Goal: Information Seeking & Learning: Learn about a topic

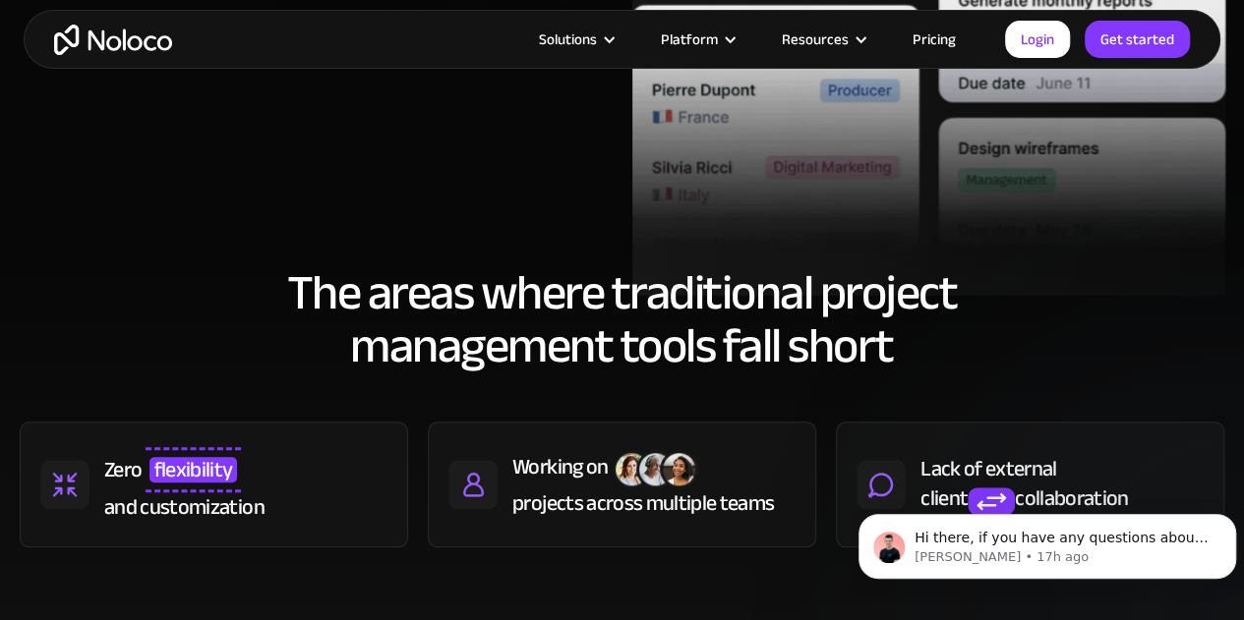
scroll to position [688, 0]
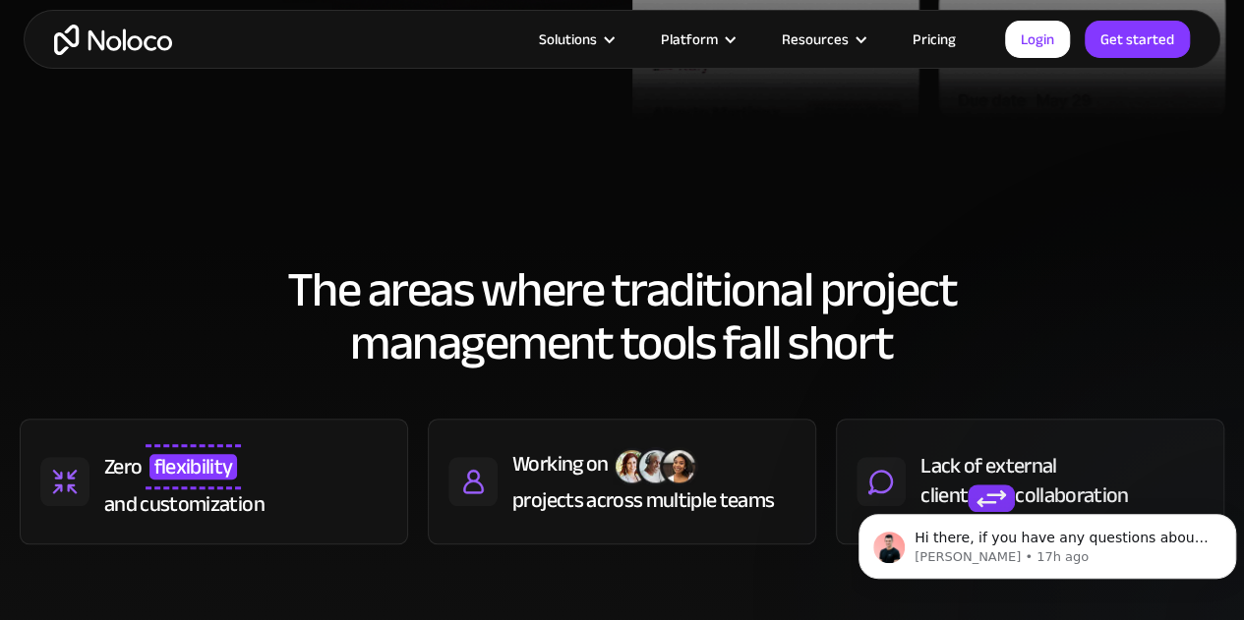
click at [452, 310] on h2 "The areas where traditional project management tools fall short" at bounding box center [622, 316] width 1204 height 106
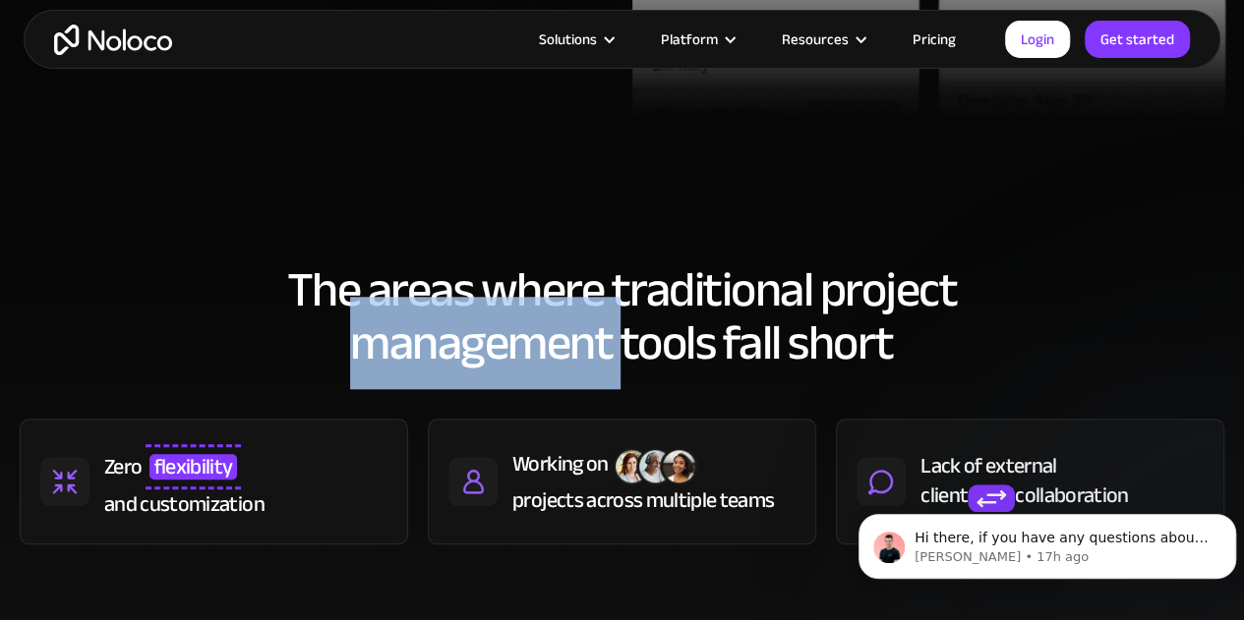
click at [452, 310] on h2 "The areas where traditional project management tools fall short" at bounding box center [622, 316] width 1204 height 106
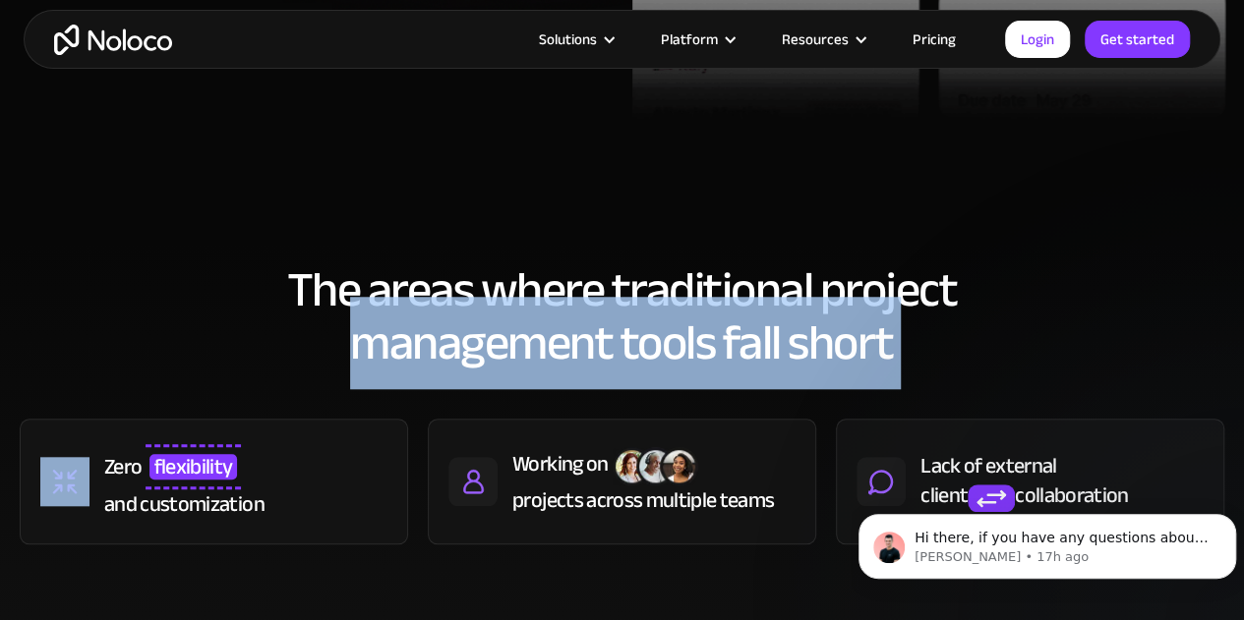
click at [452, 310] on h2 "The areas where traditional project management tools fall short" at bounding box center [622, 316] width 1204 height 106
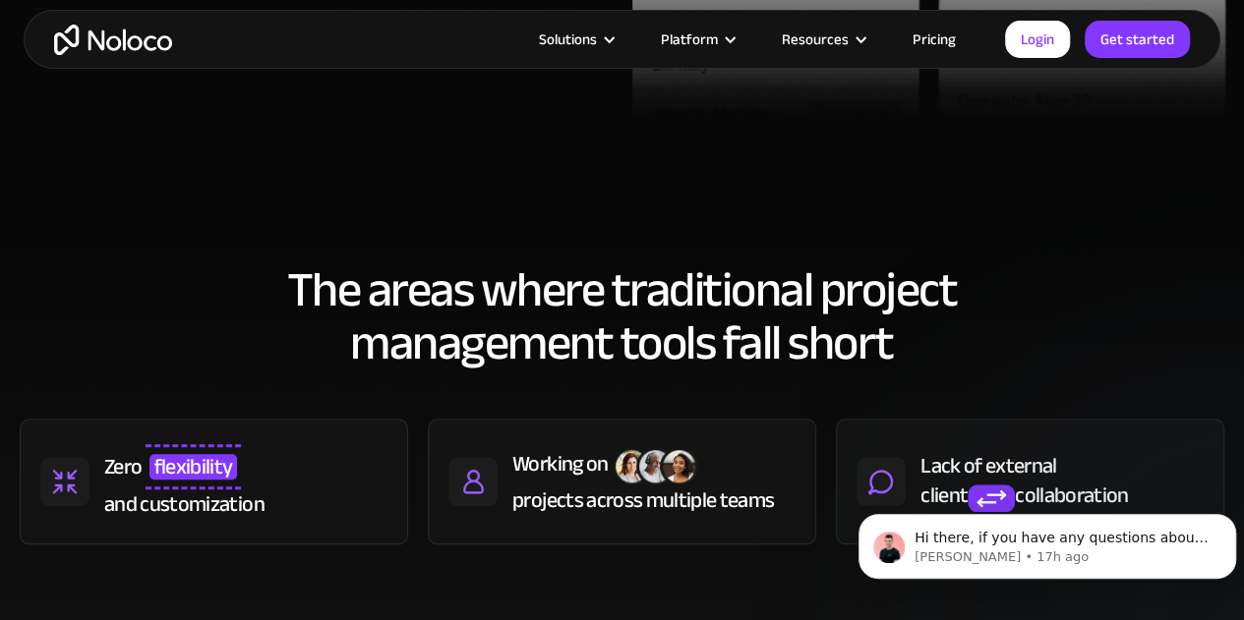
click at [446, 284] on h2 "The areas where traditional project management tools fall short" at bounding box center [622, 316] width 1204 height 106
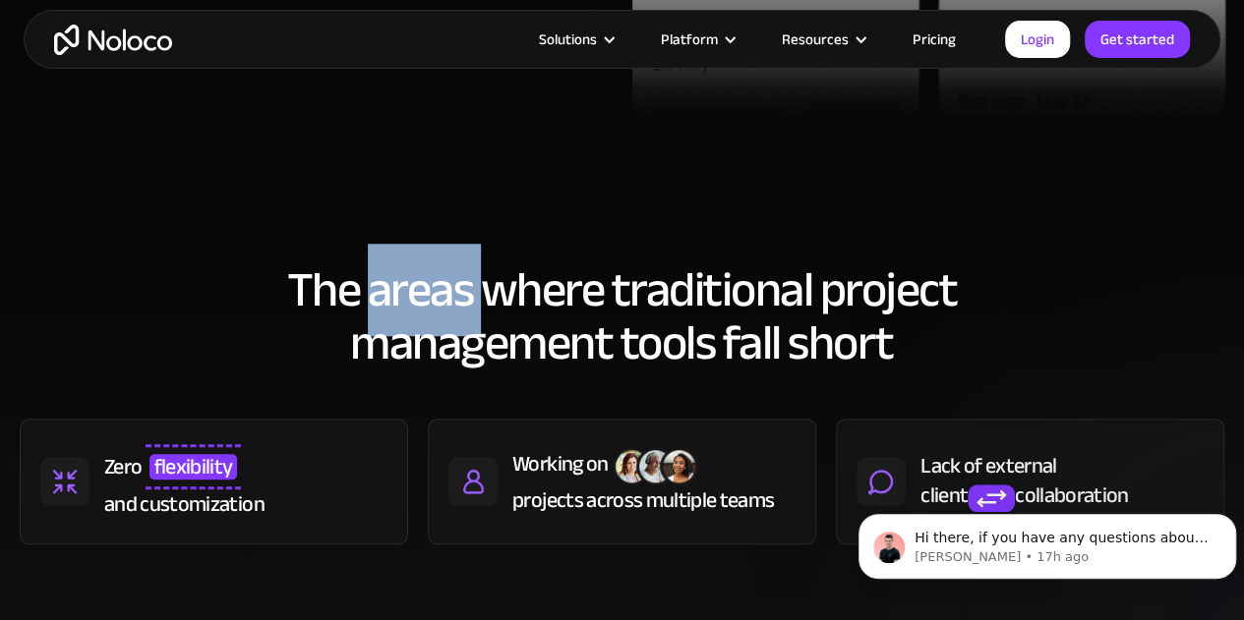
click at [446, 284] on h2 "The areas where traditional project management tools fall short" at bounding box center [622, 316] width 1204 height 106
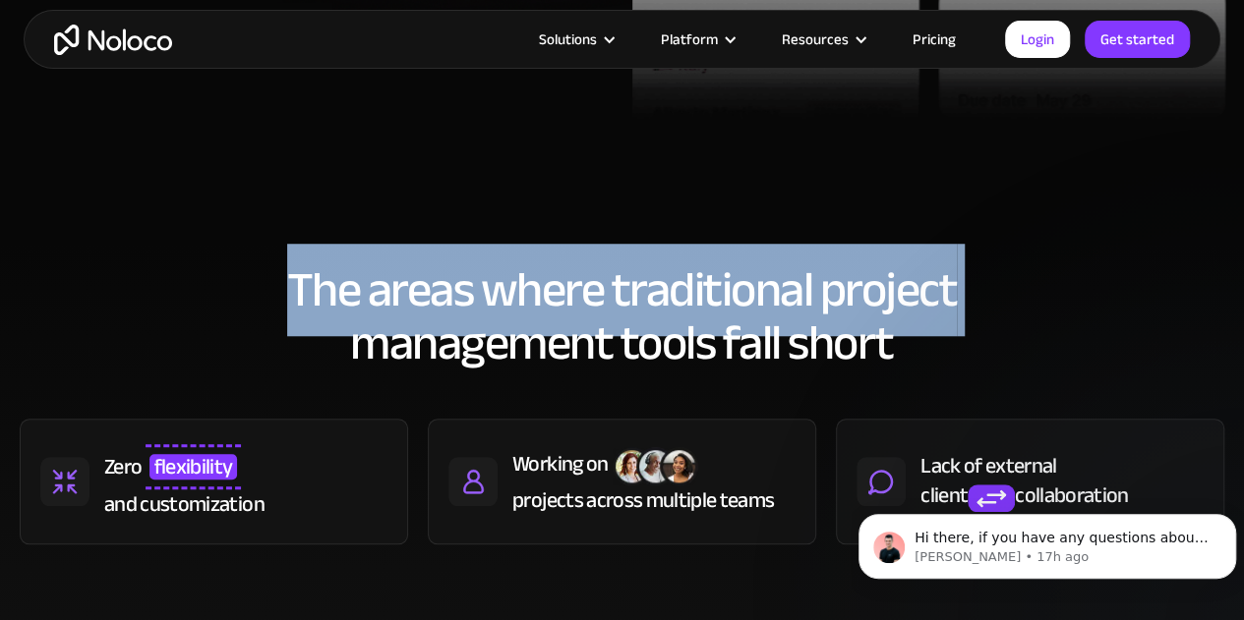
click at [446, 284] on h2 "The areas where traditional project management tools fall short" at bounding box center [622, 316] width 1204 height 106
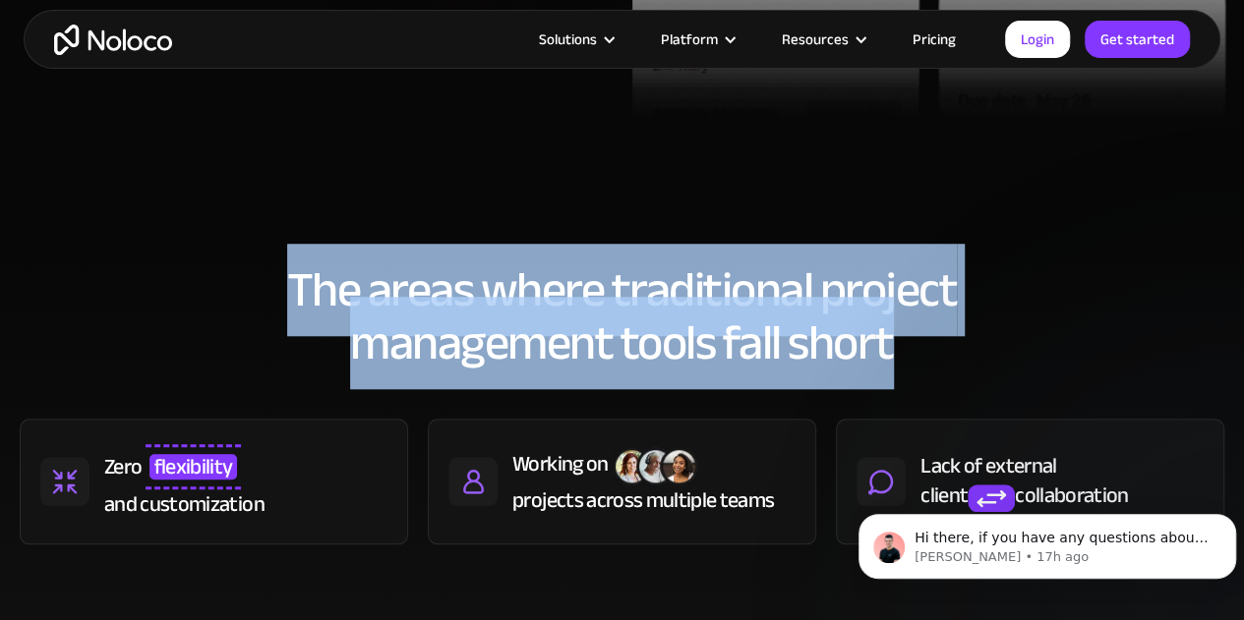
drag, startPoint x: 285, startPoint y: 280, endPoint x: 918, endPoint y: 355, distance: 637.6
click at [918, 355] on h2 "The areas where traditional project management tools fall short" at bounding box center [622, 316] width 1204 height 106
click at [496, 276] on h2 "The areas where traditional project management tools fall short" at bounding box center [622, 316] width 1204 height 106
click at [492, 290] on h2 "The areas where traditional project management tools fall short" at bounding box center [622, 316] width 1204 height 106
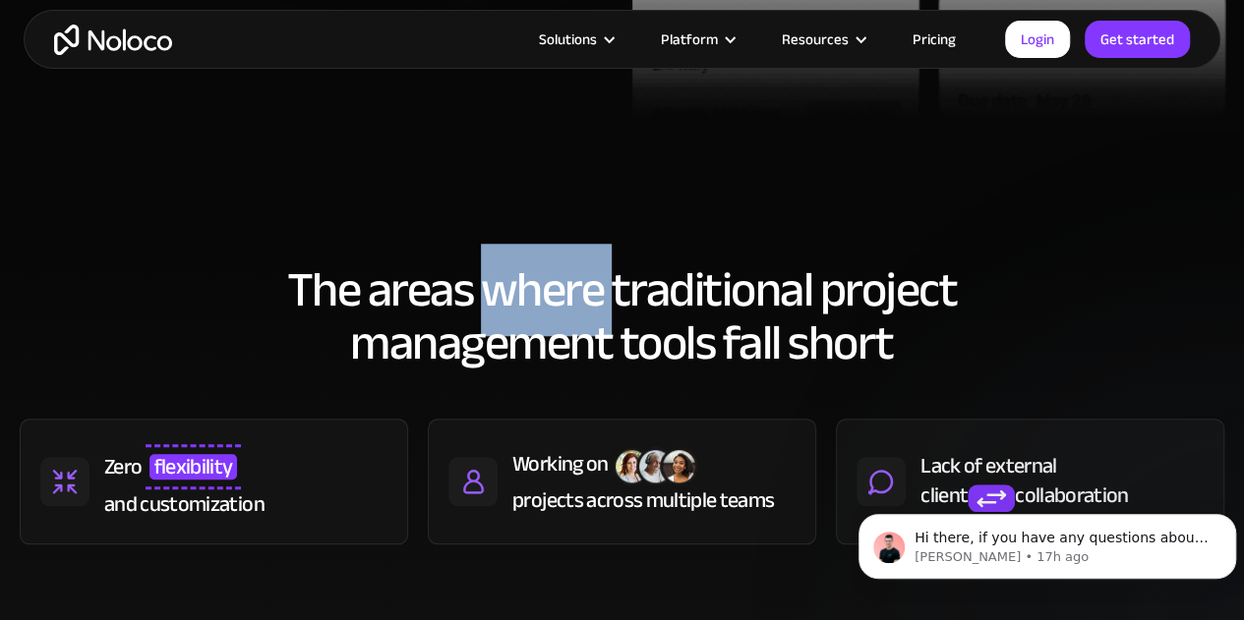
click at [492, 290] on h2 "The areas where traditional project management tools fall short" at bounding box center [622, 316] width 1204 height 106
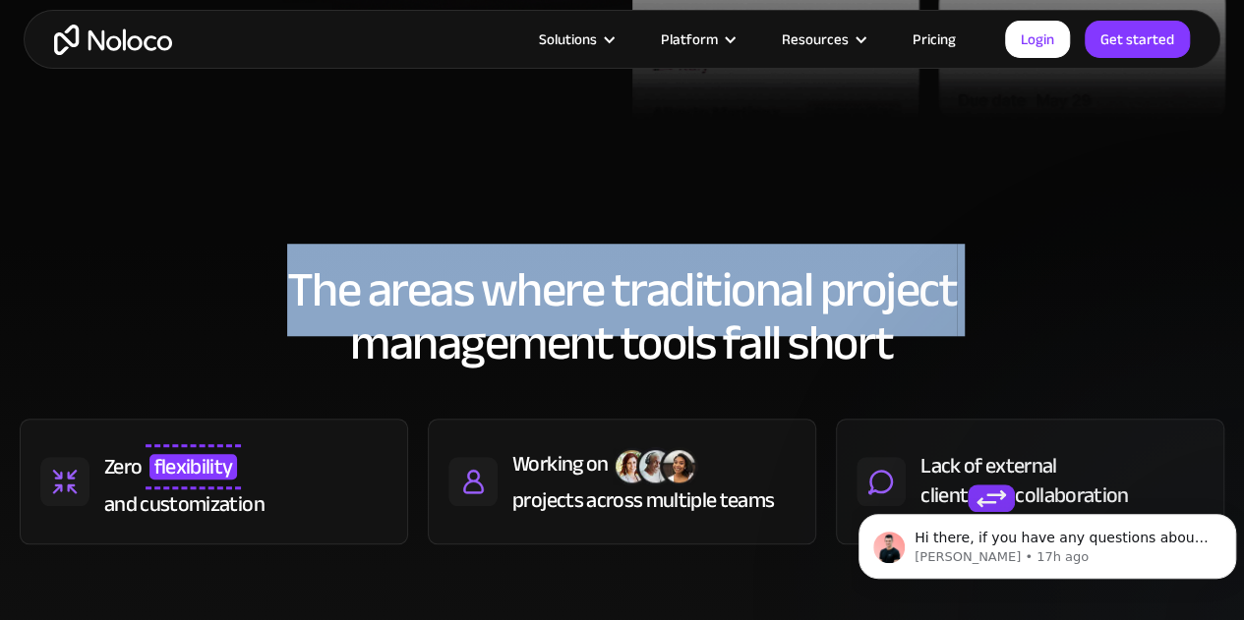
click at [492, 290] on h2 "The areas where traditional project management tools fall short" at bounding box center [622, 316] width 1204 height 106
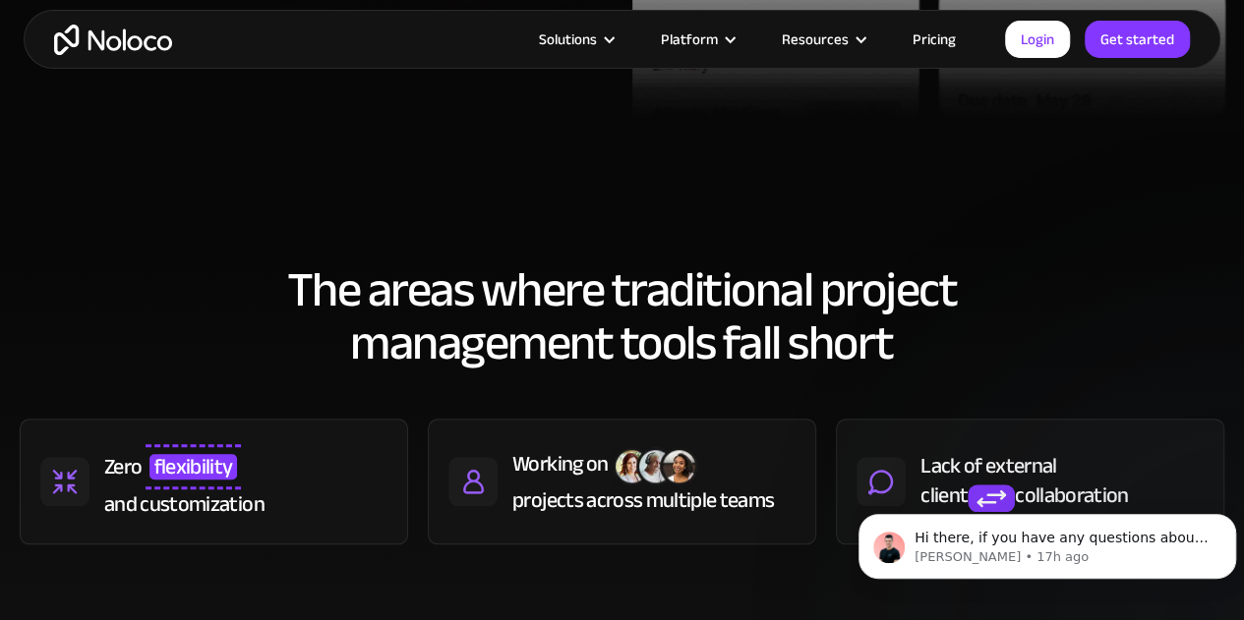
click at [381, 298] on h2 "The areas where traditional project management tools fall short" at bounding box center [622, 316] width 1204 height 106
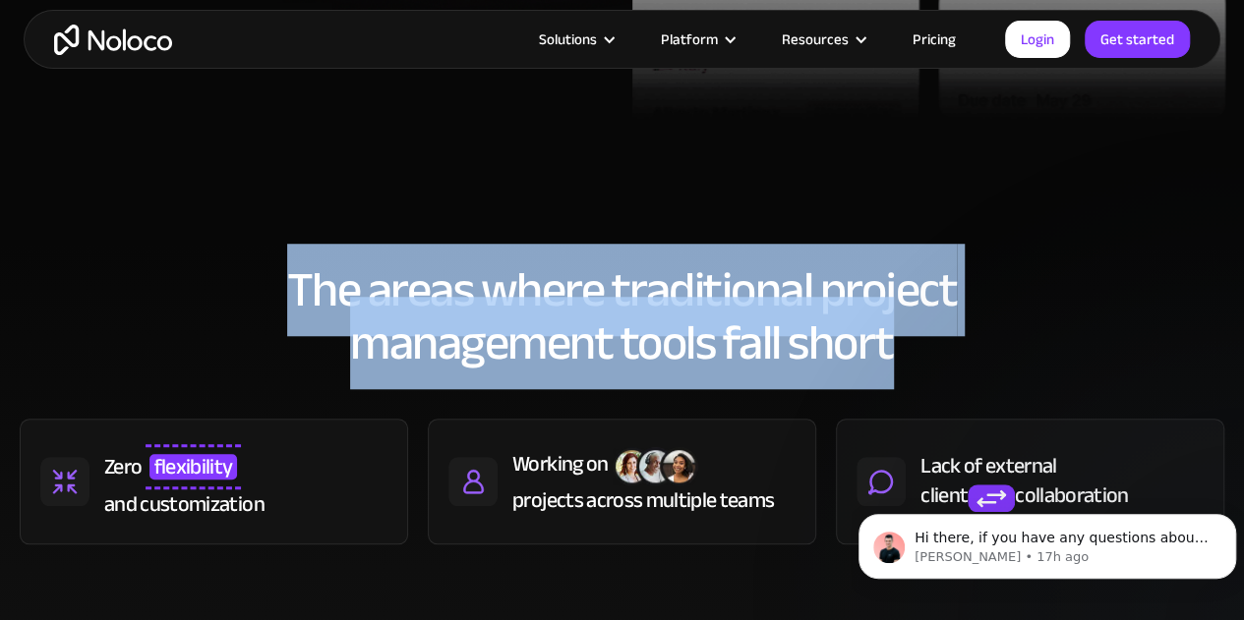
drag, startPoint x: 287, startPoint y: 279, endPoint x: 999, endPoint y: 345, distance: 714.9
click at [999, 345] on h2 "The areas where traditional project management tools fall short" at bounding box center [622, 316] width 1204 height 106
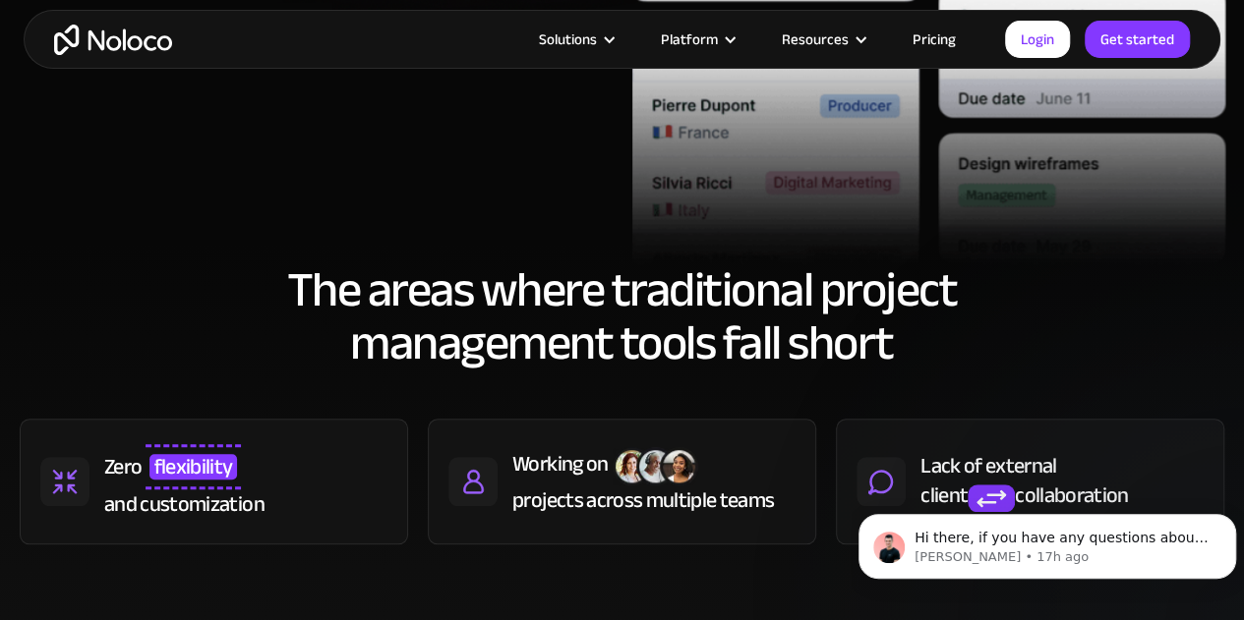
scroll to position [885, 0]
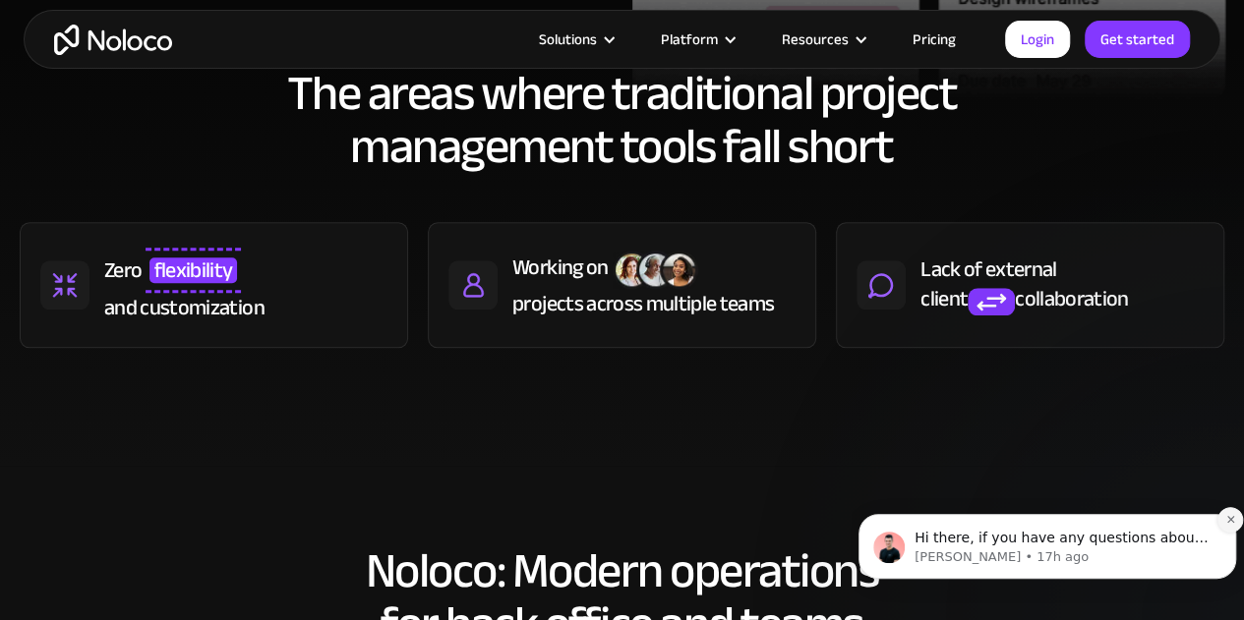
click at [1224, 518] on button "Dismiss notification" at bounding box center [1230, 520] width 26 height 26
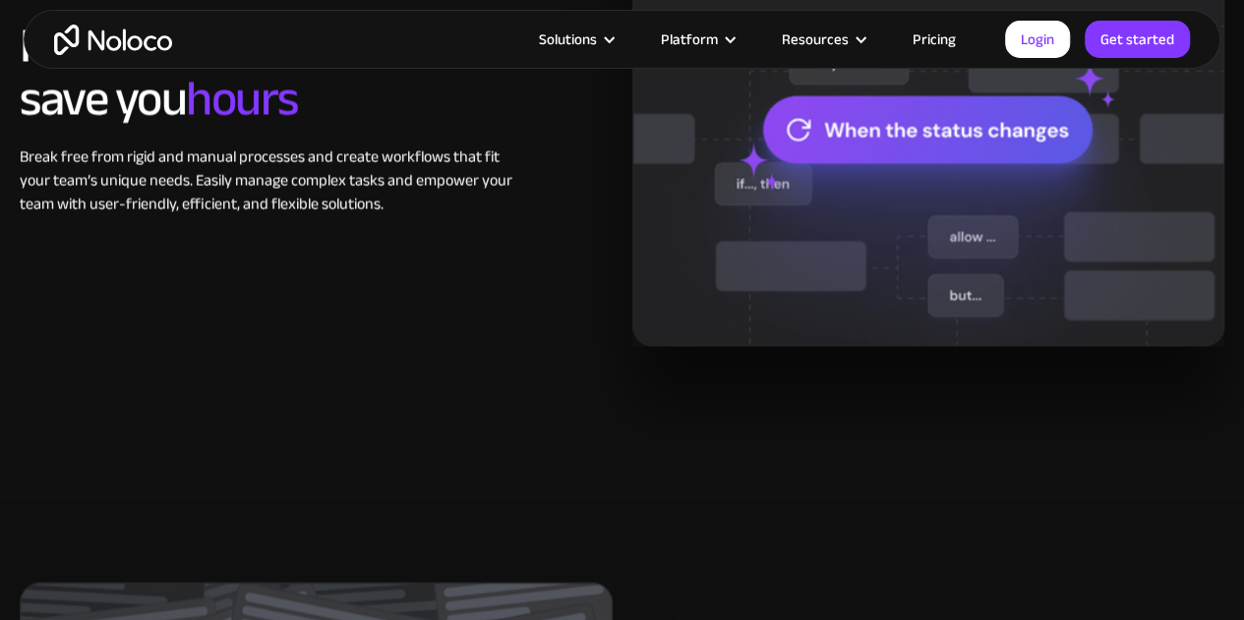
scroll to position [1770, 0]
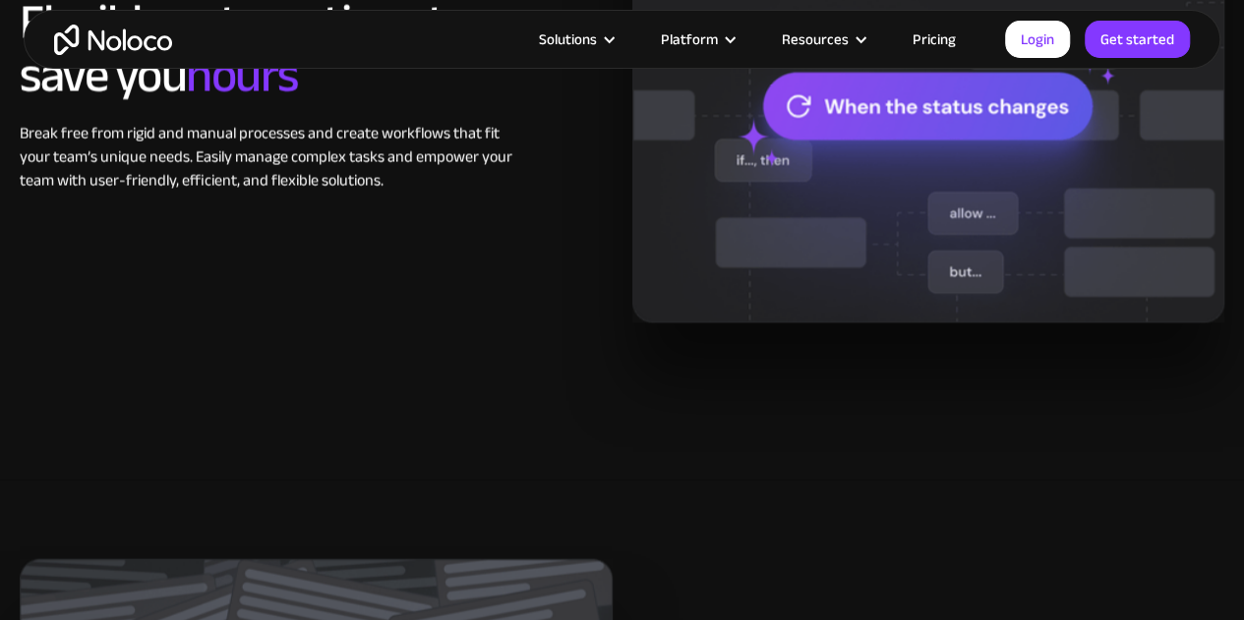
click at [395, 274] on div "Flexible automations to save you hours Break free from rigid and manual process…" at bounding box center [622, 93] width 1224 height 458
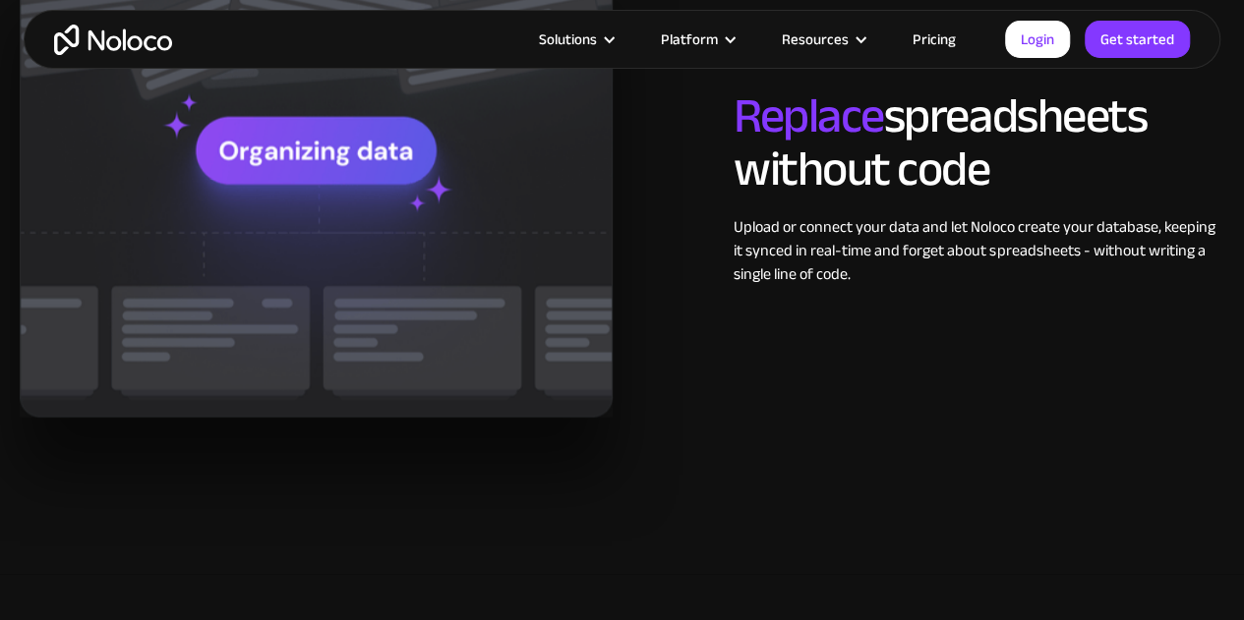
scroll to position [2458, 0]
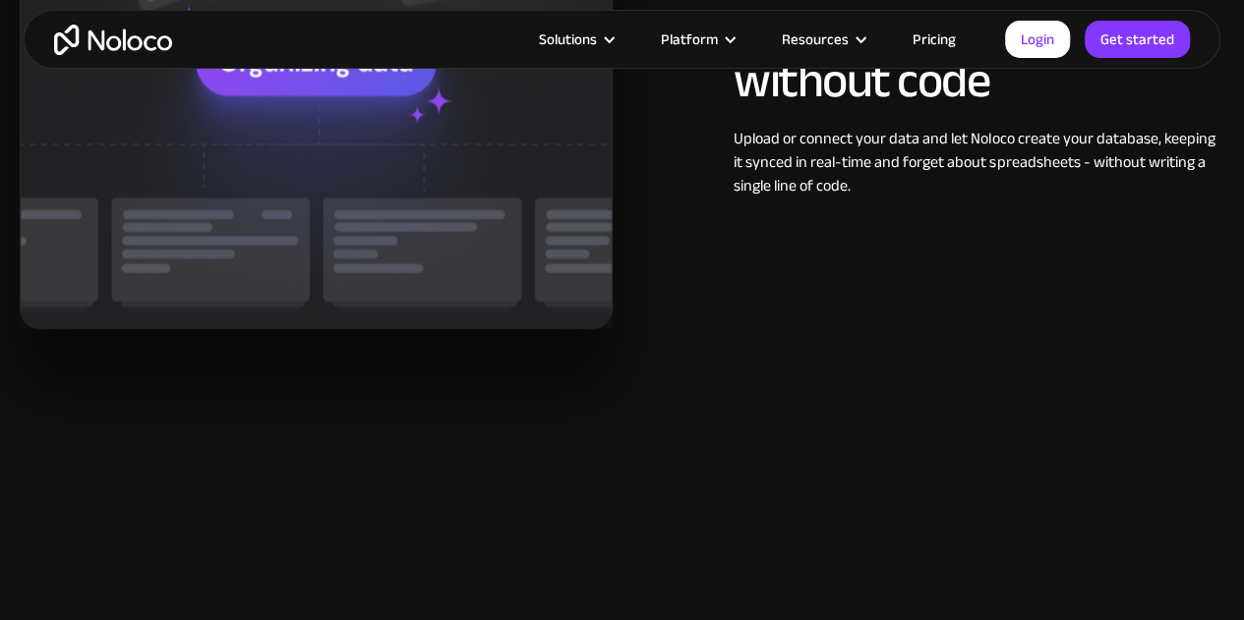
click at [341, 146] on img at bounding box center [316, 99] width 593 height 458
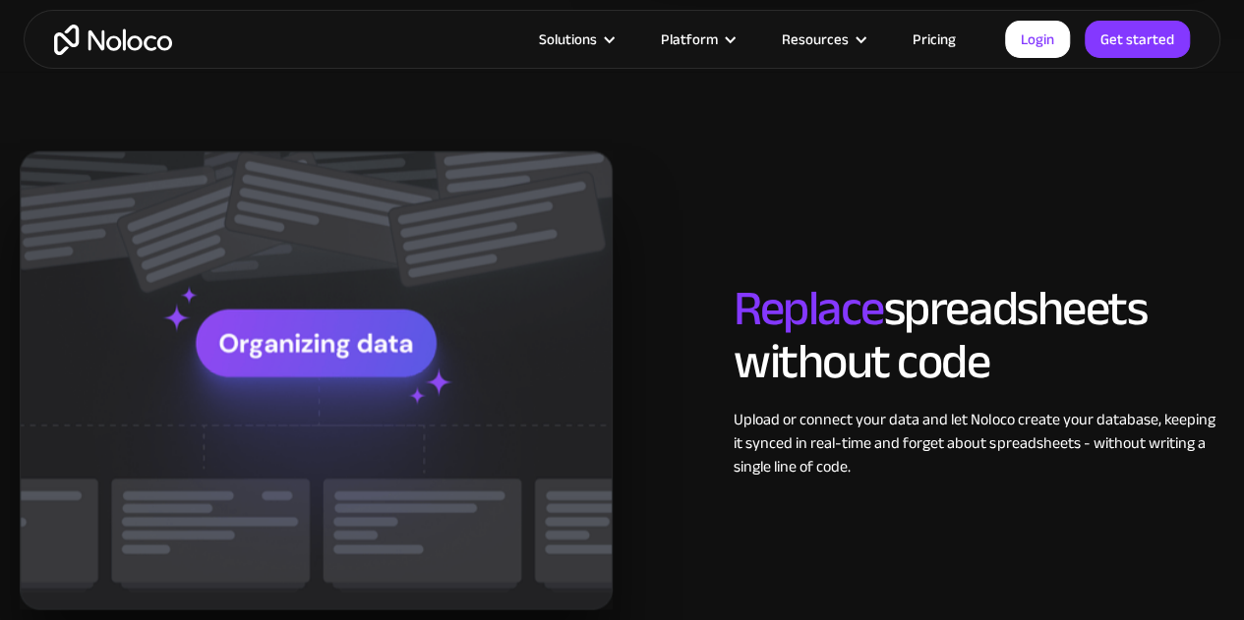
scroll to position [2163, 0]
